Goal: Task Accomplishment & Management: Manage account settings

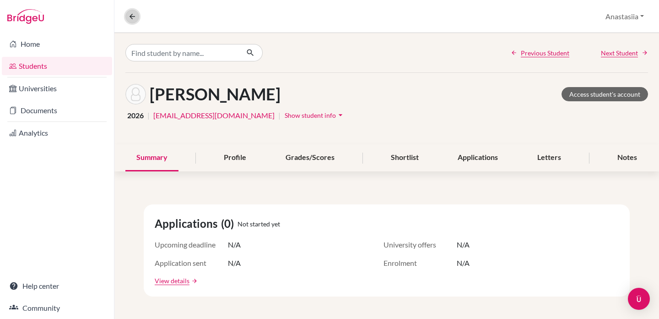
click at [127, 20] on button at bounding box center [132, 17] width 14 height 14
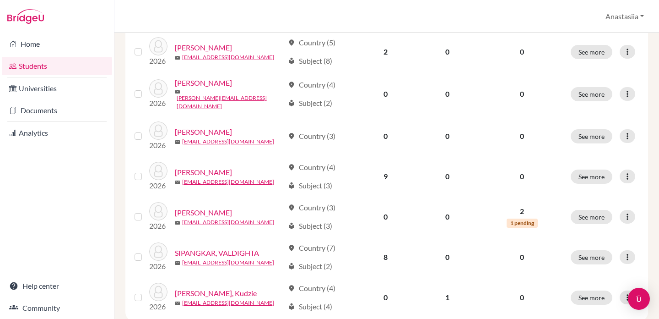
scroll to position [275, 0]
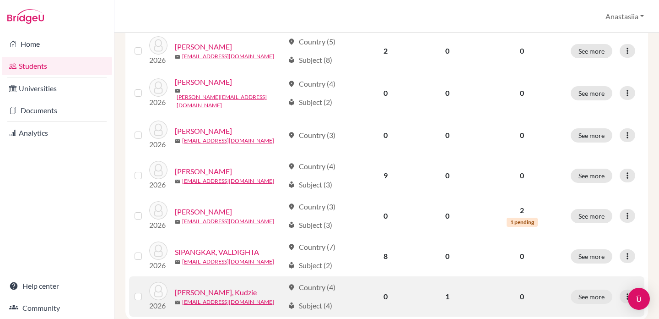
click at [215, 286] on link "[PERSON_NAME], Kudzie" at bounding box center [216, 291] width 82 height 11
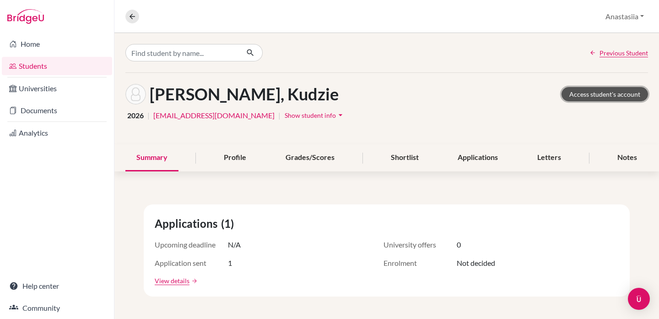
click at [611, 94] on link "Access student's account" at bounding box center [605, 94] width 86 height 14
click at [134, 20] on button at bounding box center [132, 17] width 14 height 14
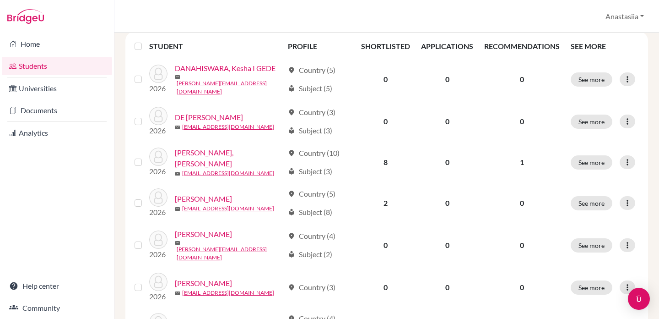
scroll to position [124, 0]
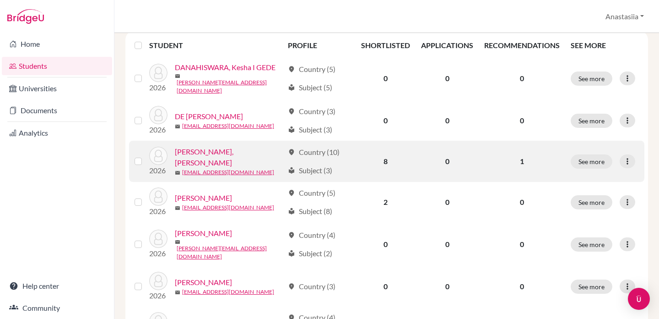
click at [206, 151] on link "[PERSON_NAME], [PERSON_NAME]" at bounding box center [229, 157] width 109 height 22
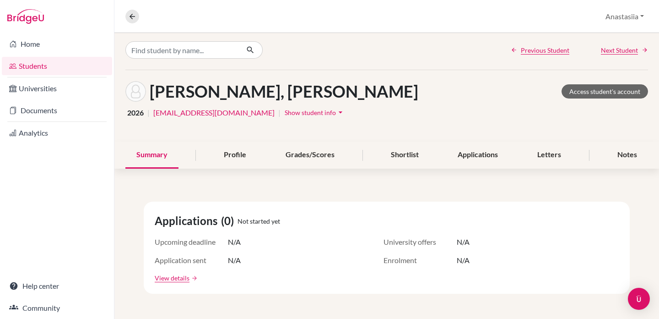
scroll to position [3, 0]
click at [251, 154] on div "Profile" at bounding box center [235, 154] width 44 height 27
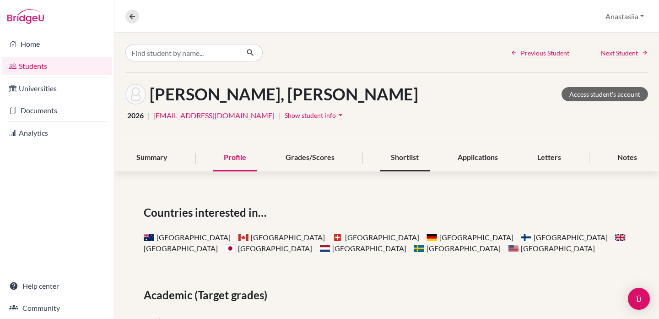
click at [410, 162] on div "Shortlist" at bounding box center [405, 157] width 50 height 27
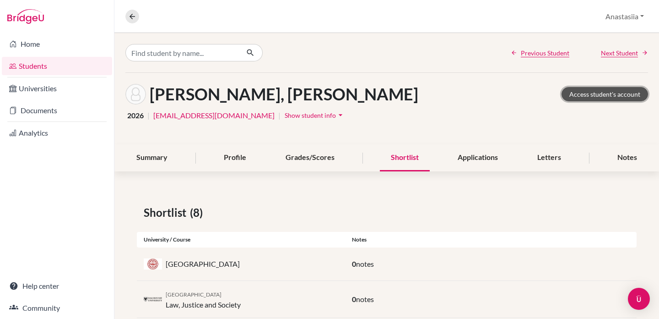
click at [623, 91] on link "Access student's account" at bounding box center [605, 94] width 86 height 14
